Goal: Information Seeking & Learning: Check status

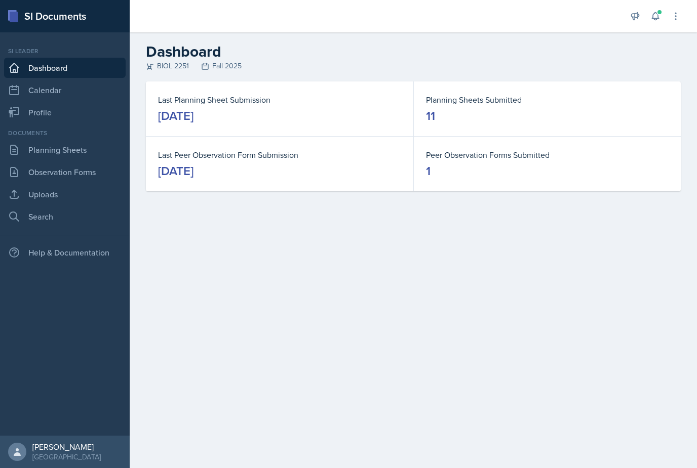
click at [657, 18] on icon at bounding box center [655, 16] width 10 height 10
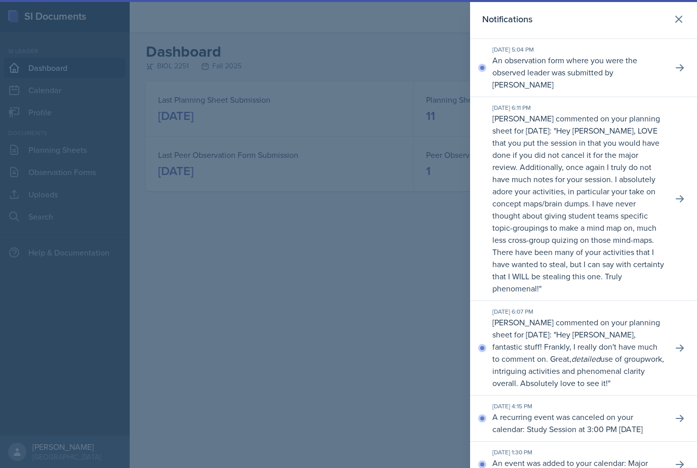
click at [523, 66] on p "An observation form where you were the observed leader was submitted by [PERSON…" at bounding box center [578, 72] width 172 height 36
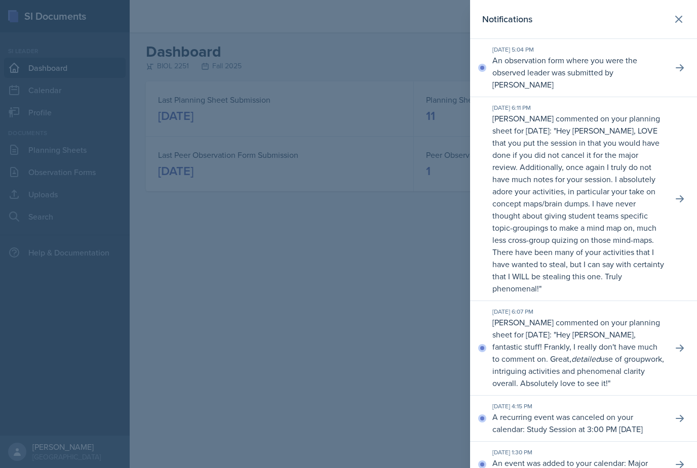
click at [507, 64] on p "An observation form where you were the observed leader was submitted by [PERSON…" at bounding box center [578, 72] width 172 height 36
click at [667, 58] on div "[DATE] 5:04 PM An observation form where you were the observed leader was submi…" at bounding box center [583, 68] width 227 height 58
click at [683, 68] on button at bounding box center [679, 68] width 18 height 18
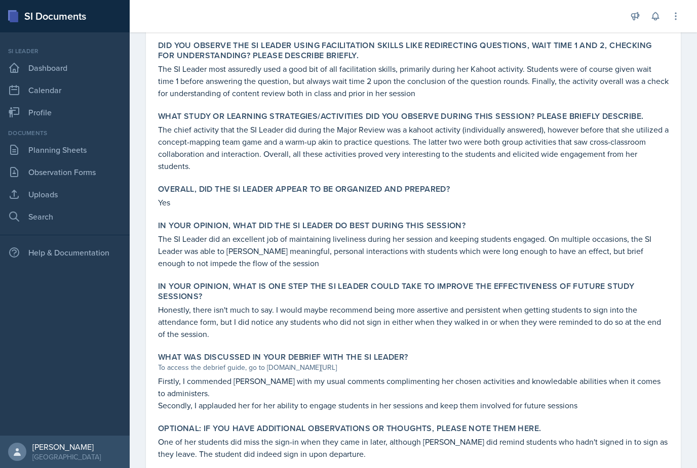
click at [61, 156] on link "Planning Sheets" at bounding box center [64, 150] width 121 height 20
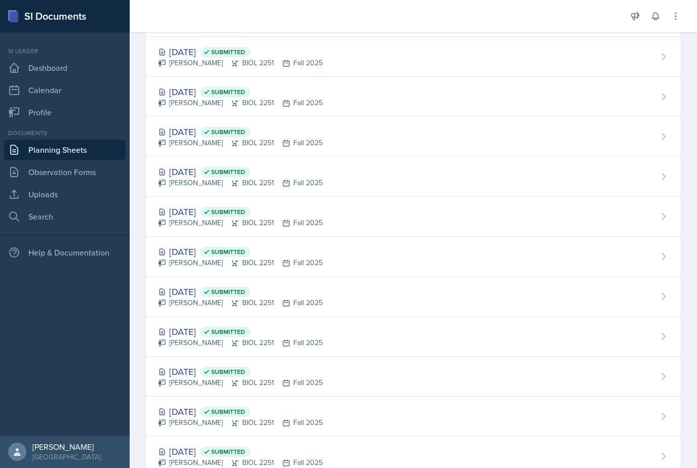
click at [647, 21] on button at bounding box center [655, 16] width 18 height 18
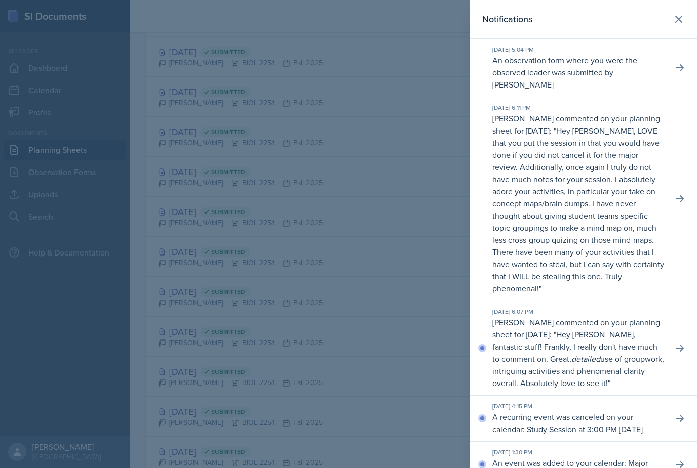
click at [242, 69] on div at bounding box center [348, 234] width 697 height 468
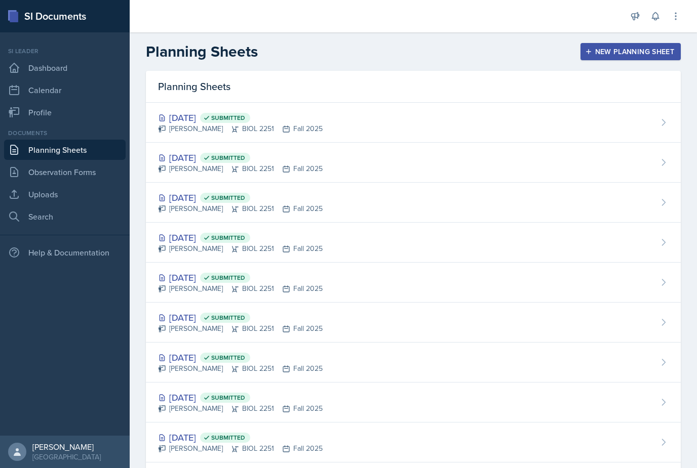
click at [35, 184] on link "Uploads" at bounding box center [64, 194] width 121 height 20
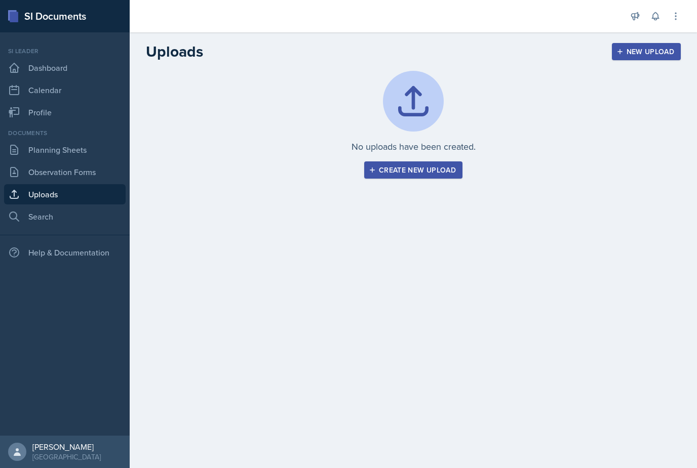
click at [21, 173] on link "Observation Forms" at bounding box center [64, 172] width 121 height 20
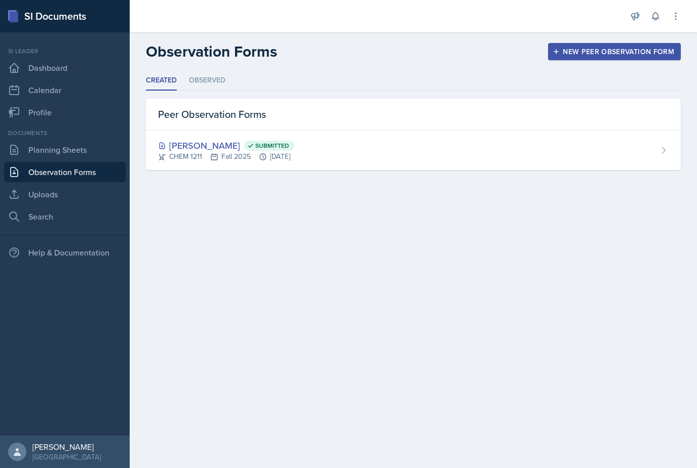
click at [198, 71] on li "Observed" at bounding box center [207, 81] width 36 height 20
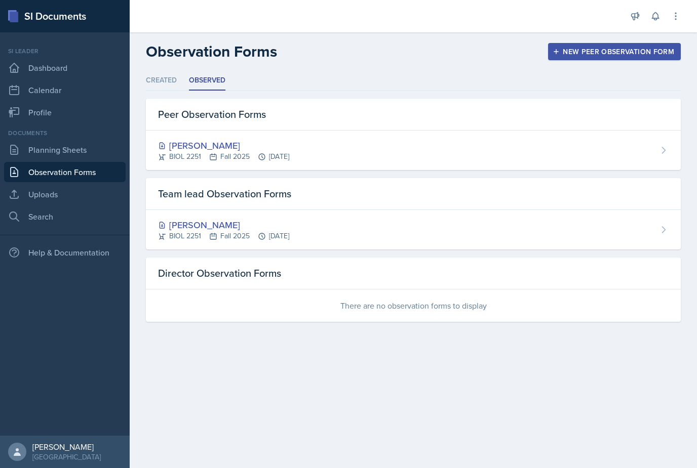
click at [167, 223] on div "[PERSON_NAME]" at bounding box center [223, 225] width 131 height 14
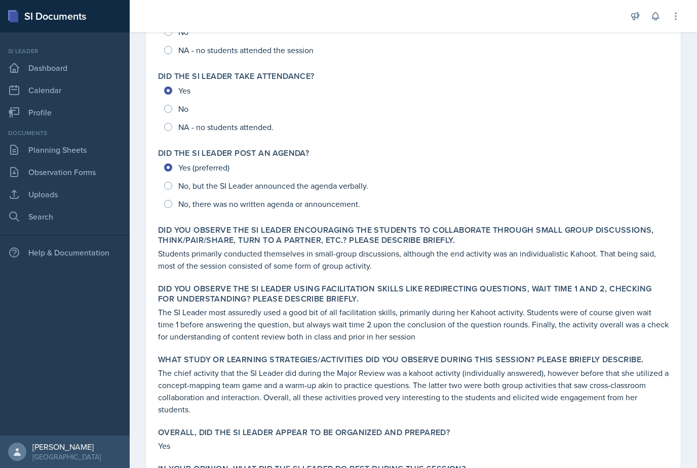
scroll to position [141, 0]
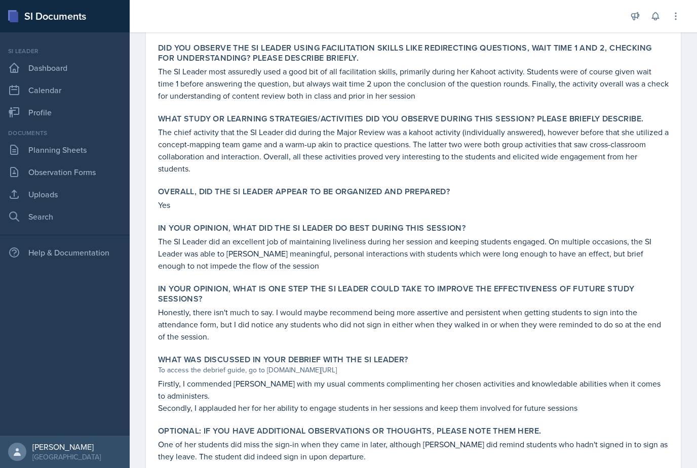
click at [34, 72] on link "Dashboard" at bounding box center [64, 68] width 121 height 20
